Goal: Task Accomplishment & Management: Manage account settings

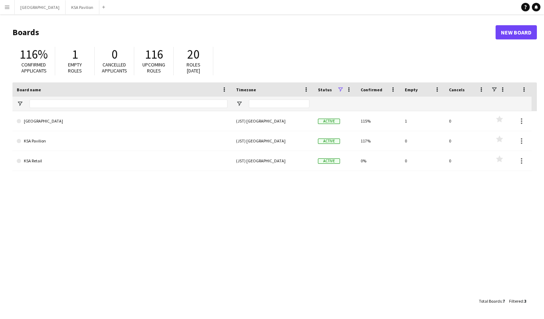
click at [4, 6] on app-icon "Menu" at bounding box center [7, 7] width 6 height 6
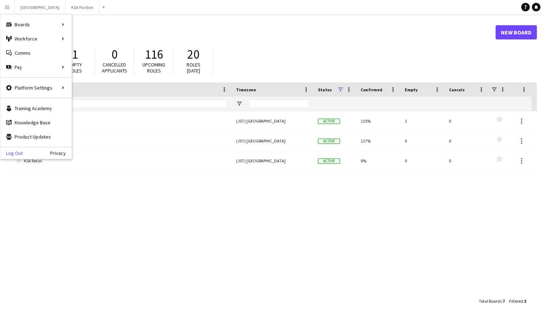
click at [16, 153] on link "Log Out" at bounding box center [11, 153] width 22 height 6
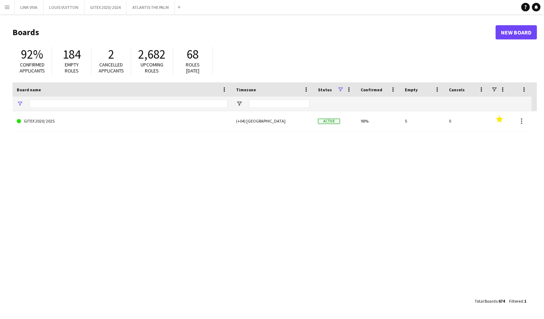
type input "*****"
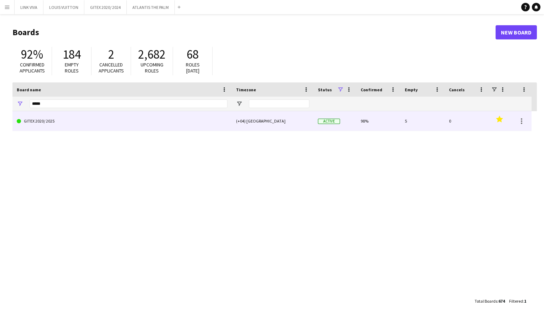
click at [58, 126] on link "GITEX 2020/ 2025" at bounding box center [122, 121] width 211 height 20
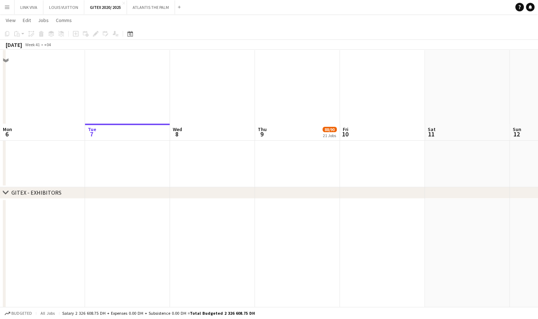
scroll to position [148, 0]
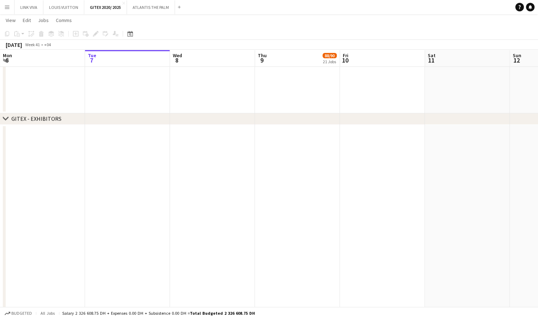
click at [9, 7] on app-icon "Menu" at bounding box center [7, 7] width 6 height 6
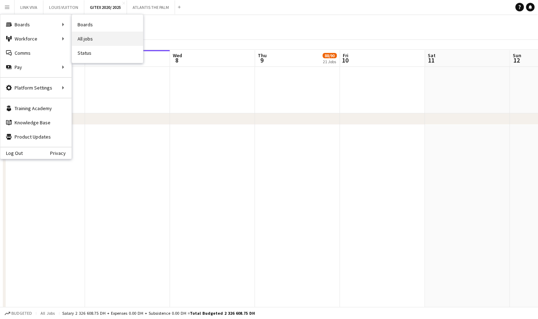
click at [93, 36] on link "All jobs" at bounding box center [107, 39] width 71 height 14
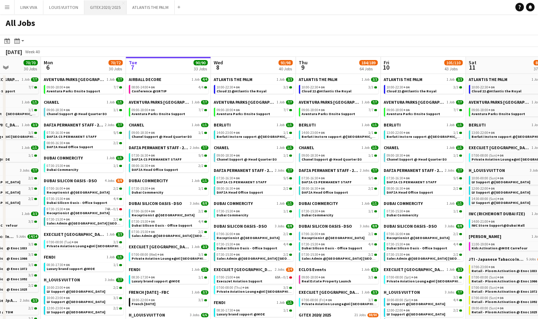
click at [98, 9] on button "GITEX 2020/ 2025 Close" at bounding box center [105, 7] width 42 height 14
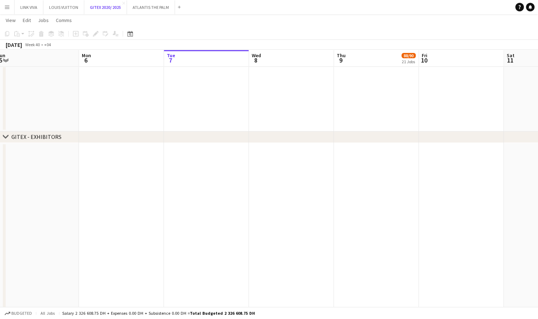
scroll to position [0, 175]
click at [7, 137] on icon at bounding box center [5, 137] width 5 height 3
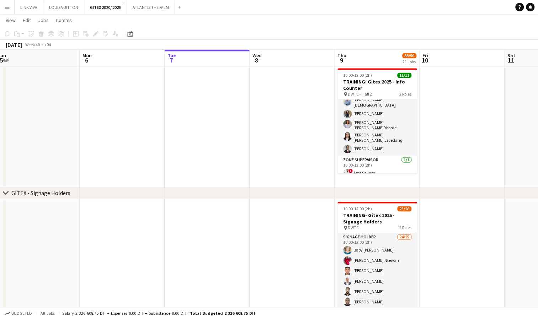
scroll to position [66, 0]
click at [4, 7] on button "Menu" at bounding box center [7, 7] width 14 height 14
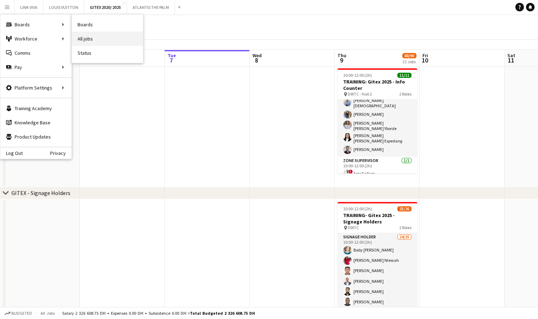
click at [84, 41] on link "All jobs" at bounding box center [107, 39] width 71 height 14
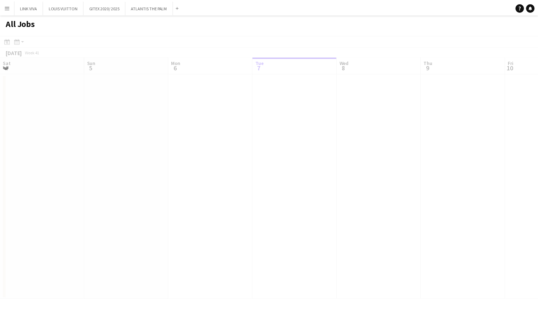
scroll to position [0, 170]
